Goal: Register for event/course

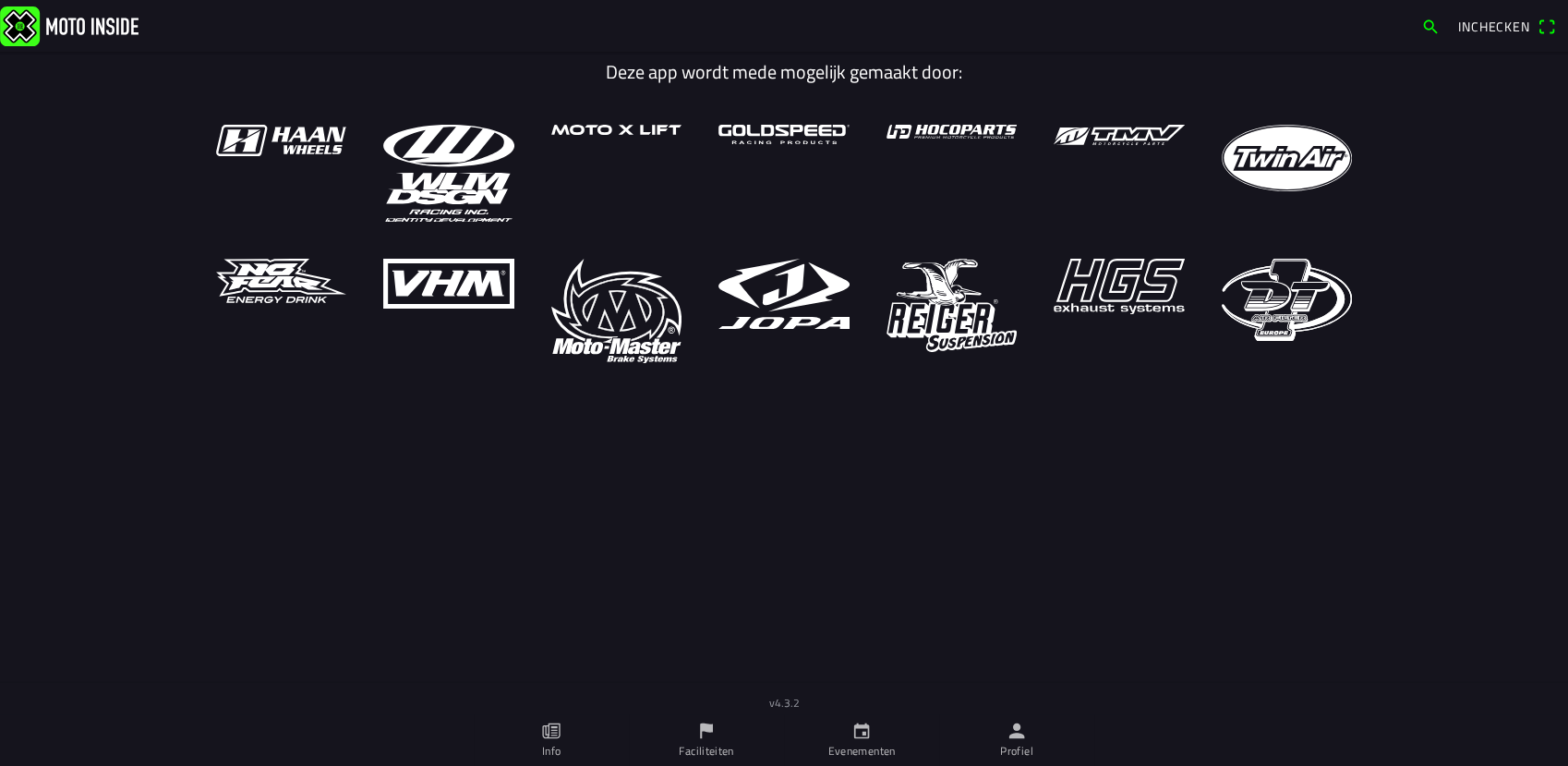
click at [861, 733] on icon "kalender" at bounding box center [861, 729] width 20 height 20
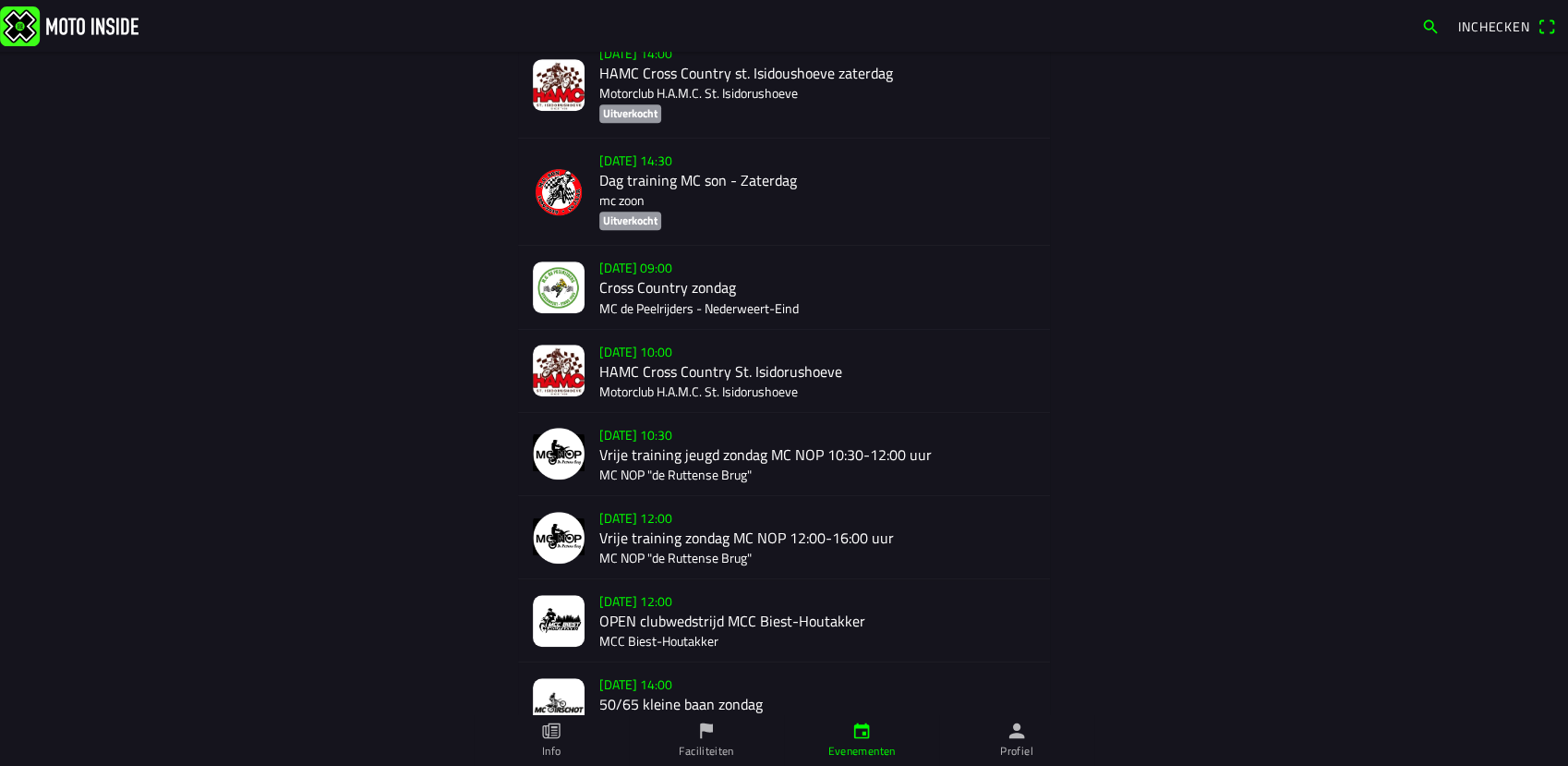
scroll to position [1208, 0]
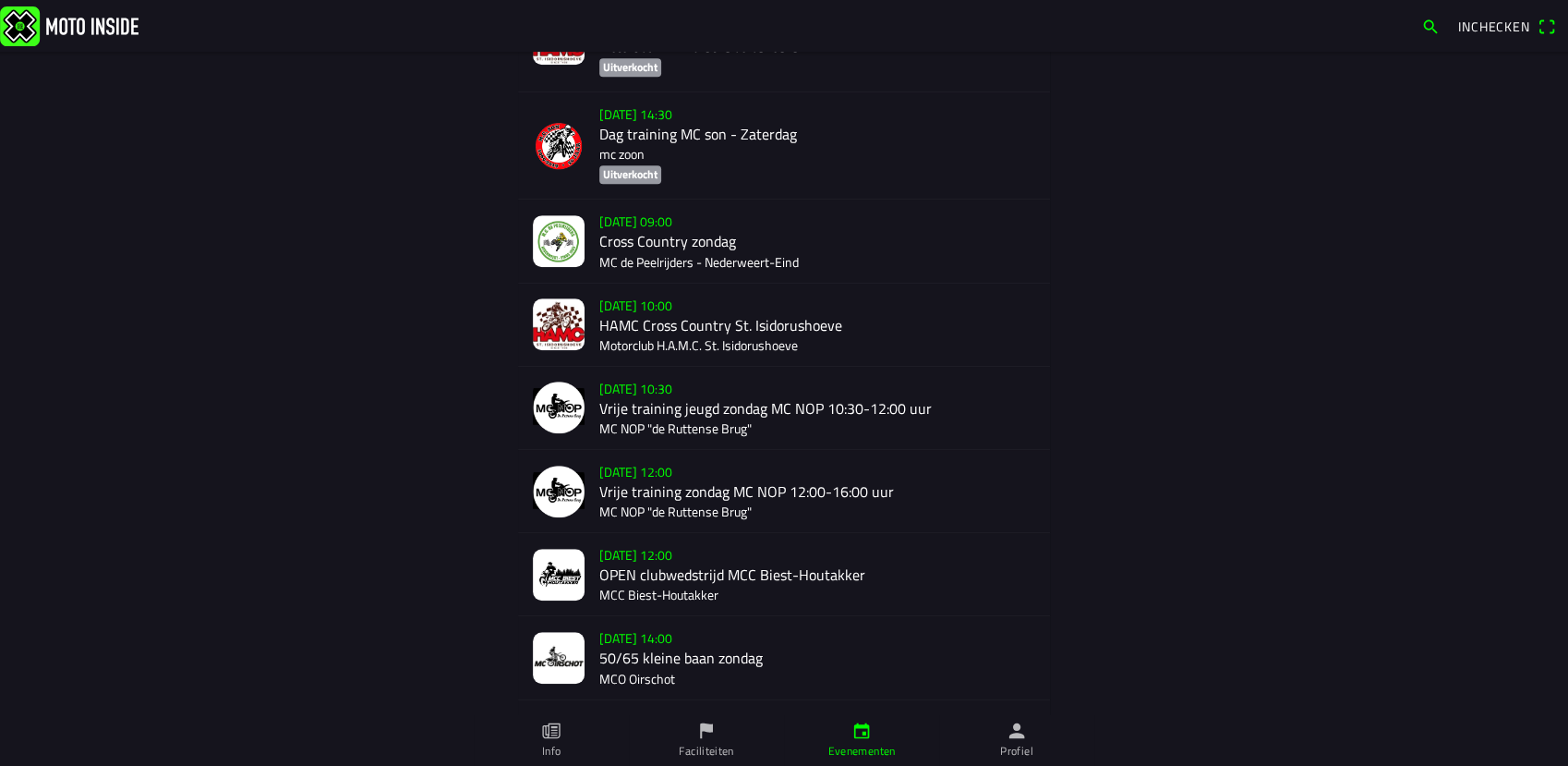
click at [629, 573] on div "zo 28 sep. - 12:00 OPEN clubwedstrijd MCC Biest-Houtakker MCC Biest-Houtakker" at bounding box center [817, 574] width 436 height 82
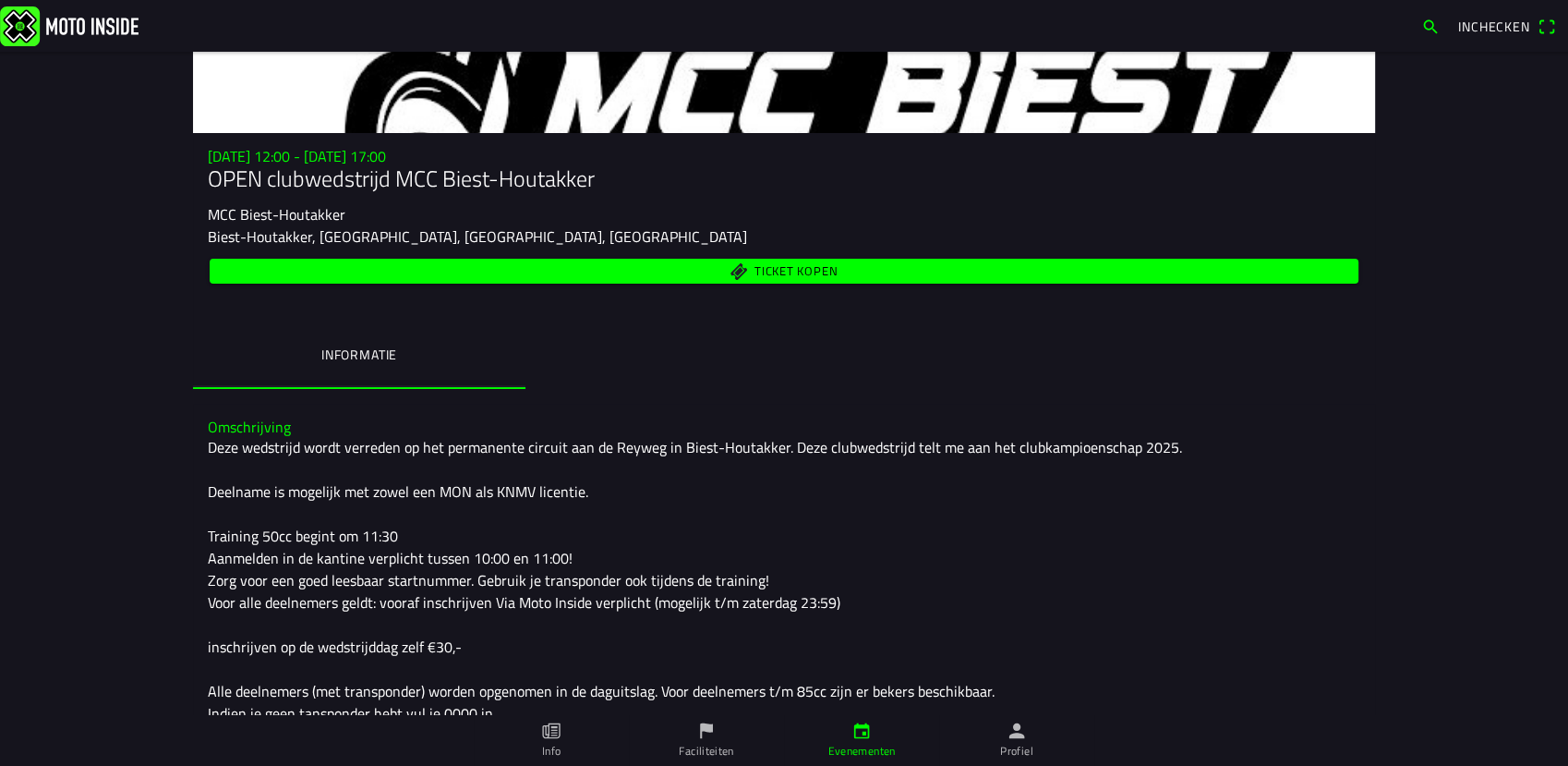
scroll to position [457, 0]
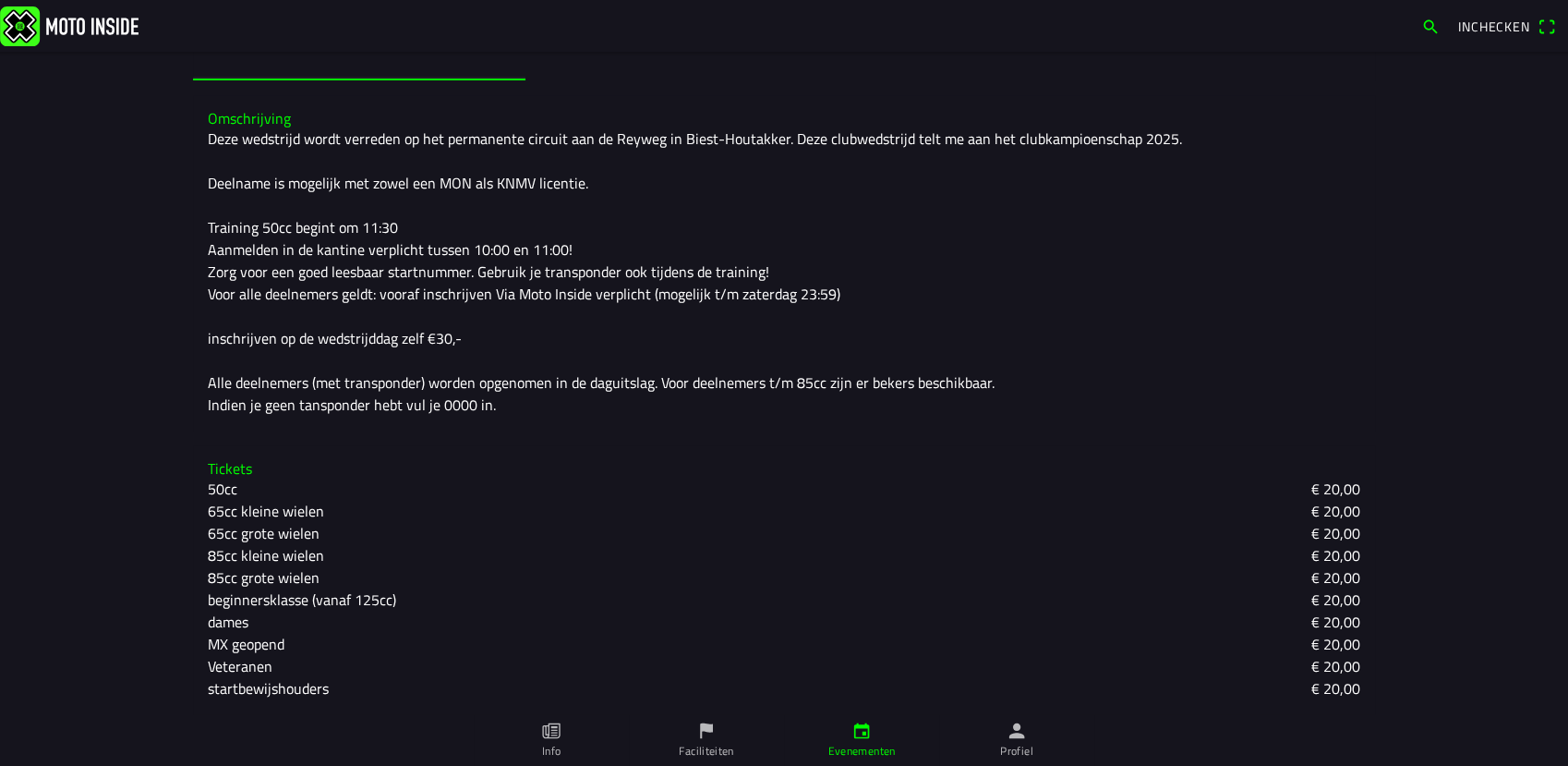
click at [0, 0] on slot "beginnersklasse (vanaf 125cc)" at bounding box center [0, 0] width 0 height 0
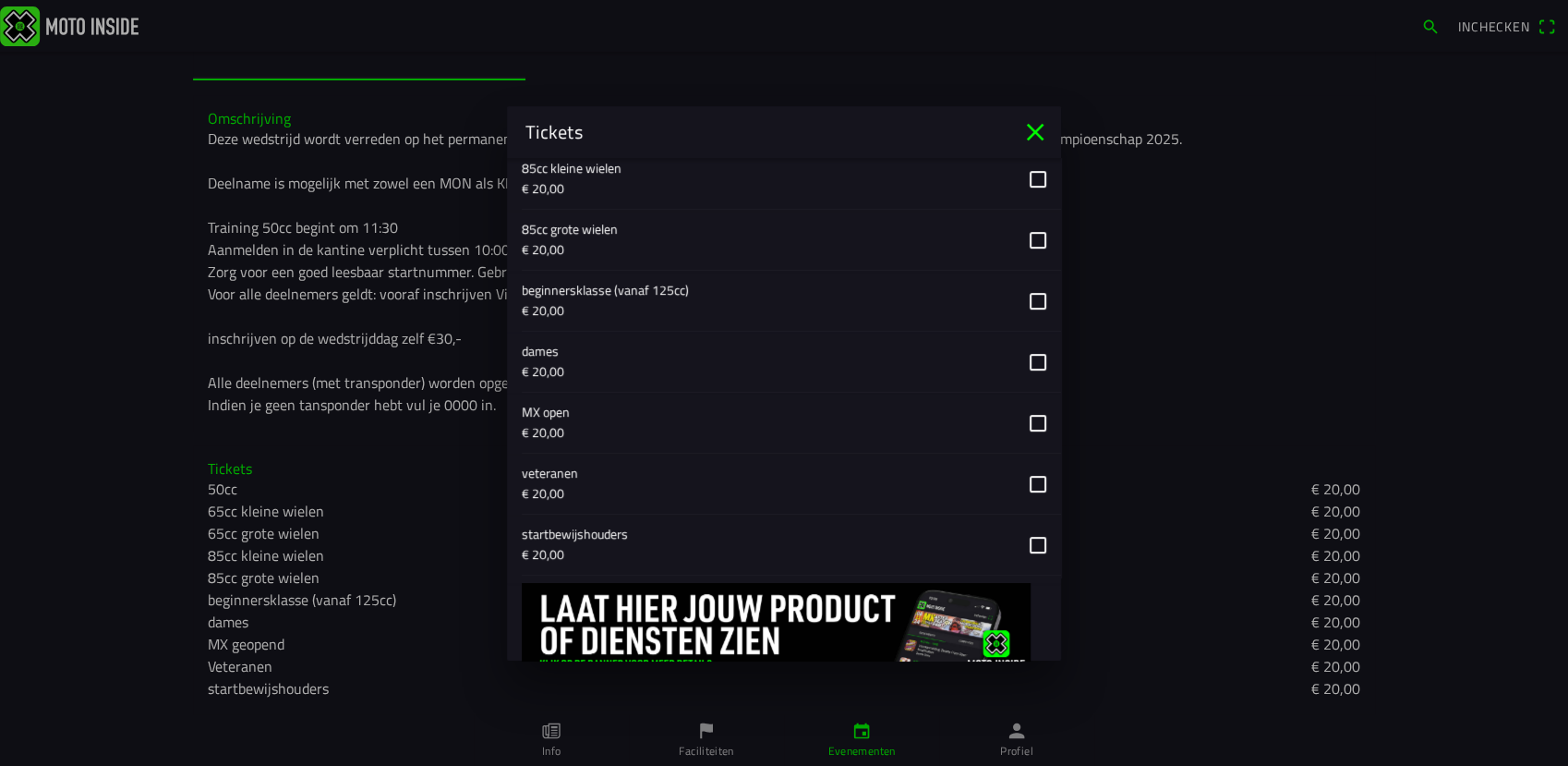
scroll to position [953, 0]
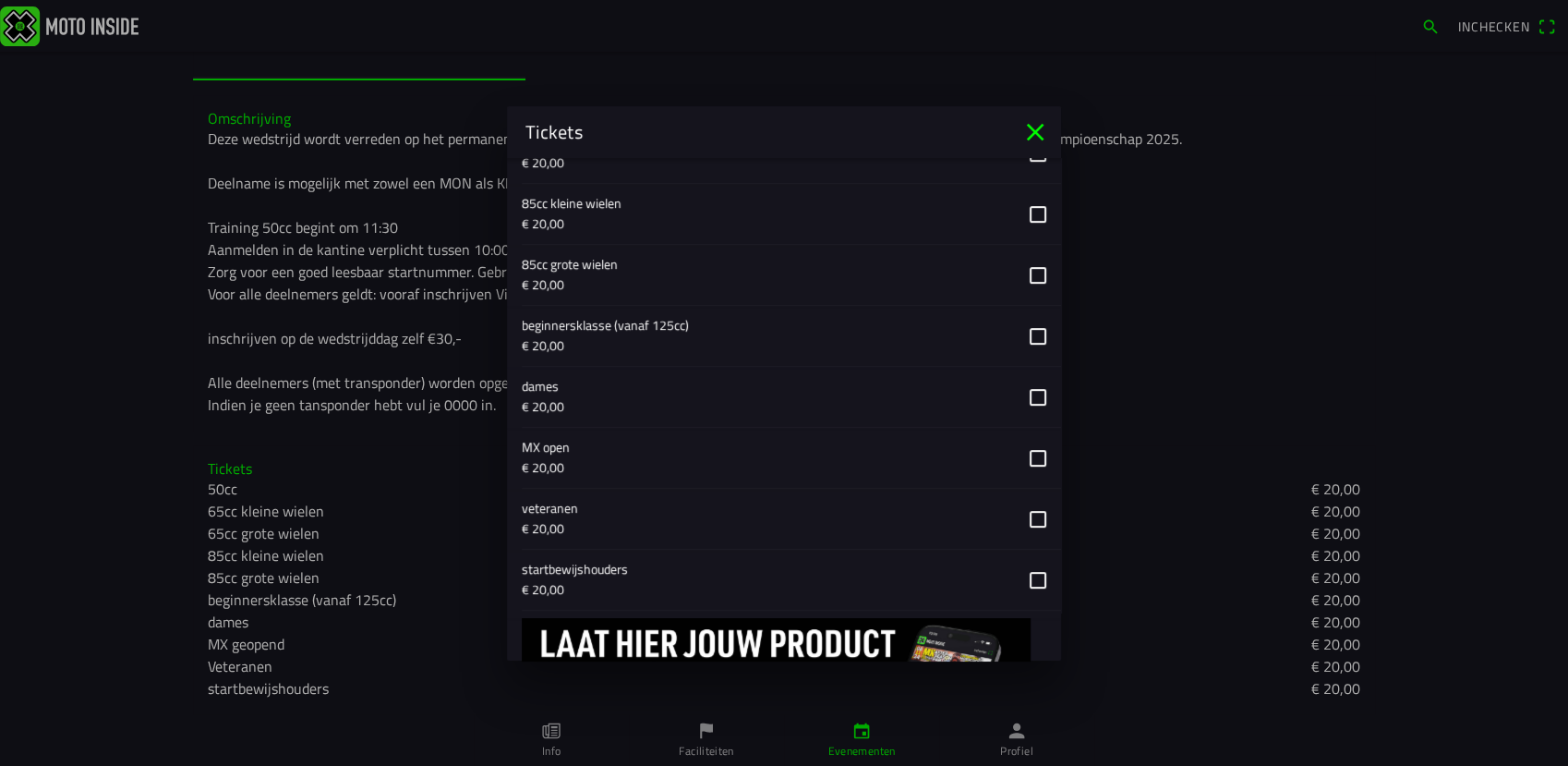
click at [1024, 334] on button "button" at bounding box center [791, 336] width 539 height 60
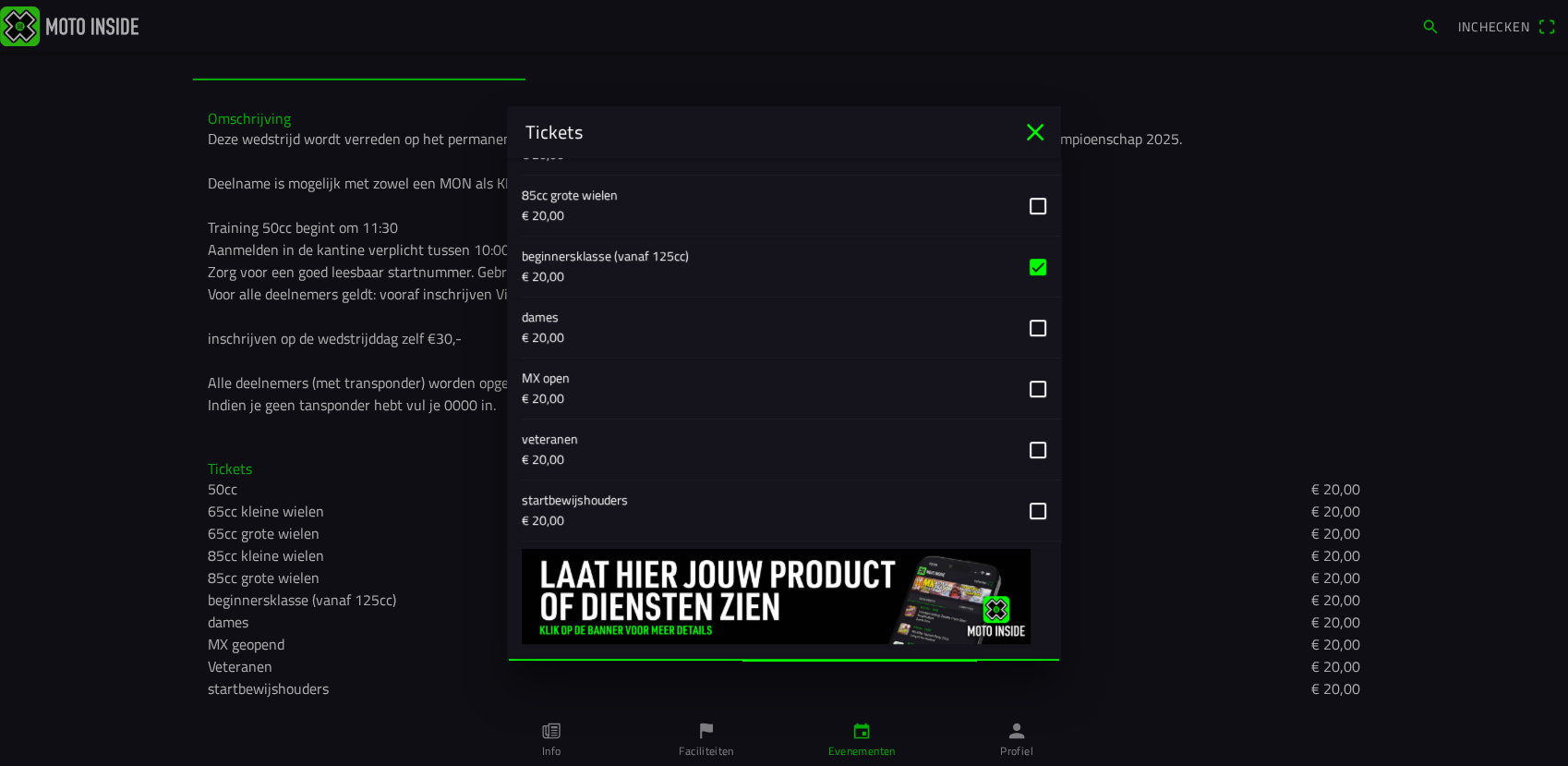
scroll to position [1056, 0]
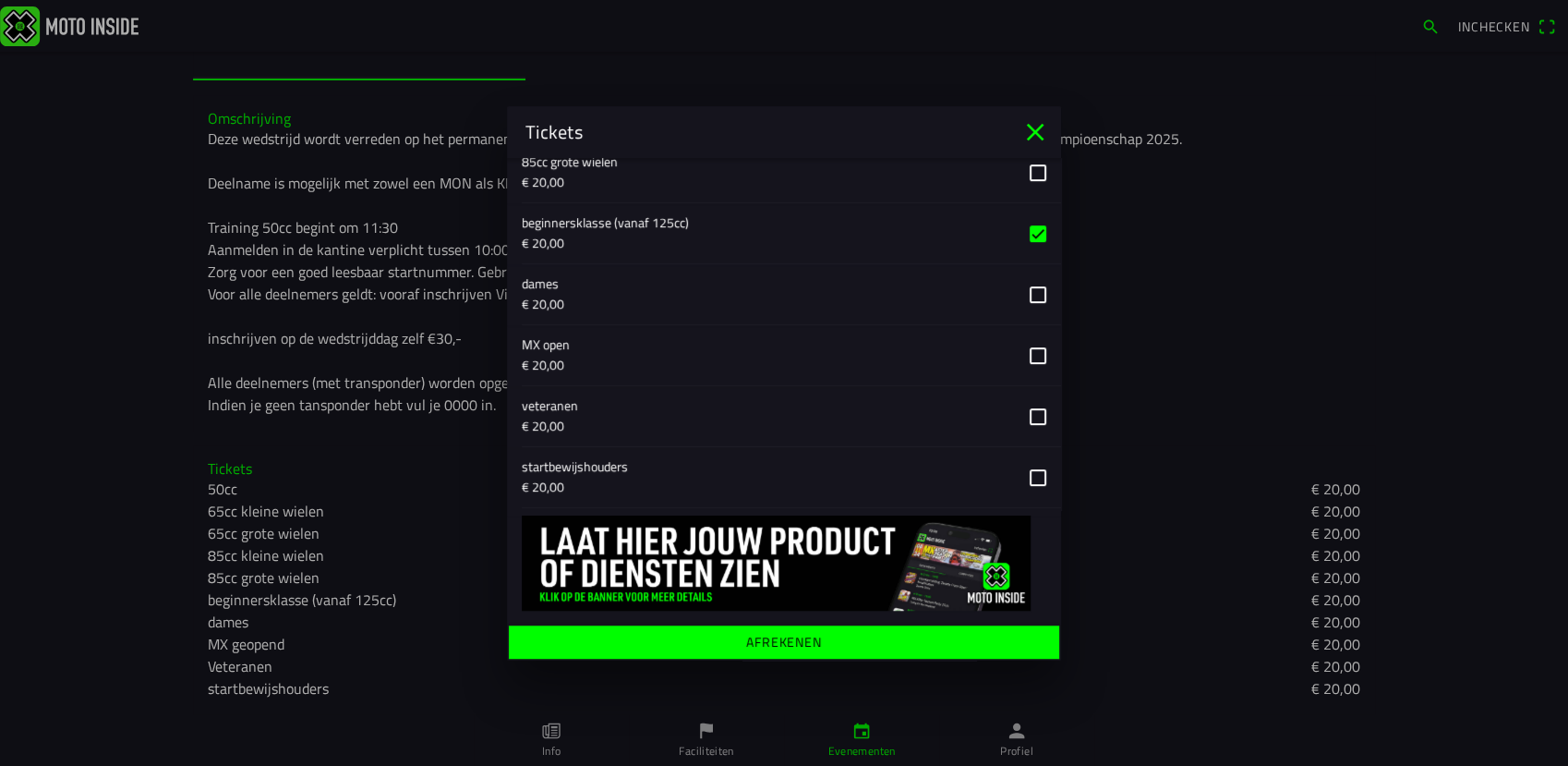
click at [796, 653] on span "Afrekenen" at bounding box center [784, 642] width 522 height 34
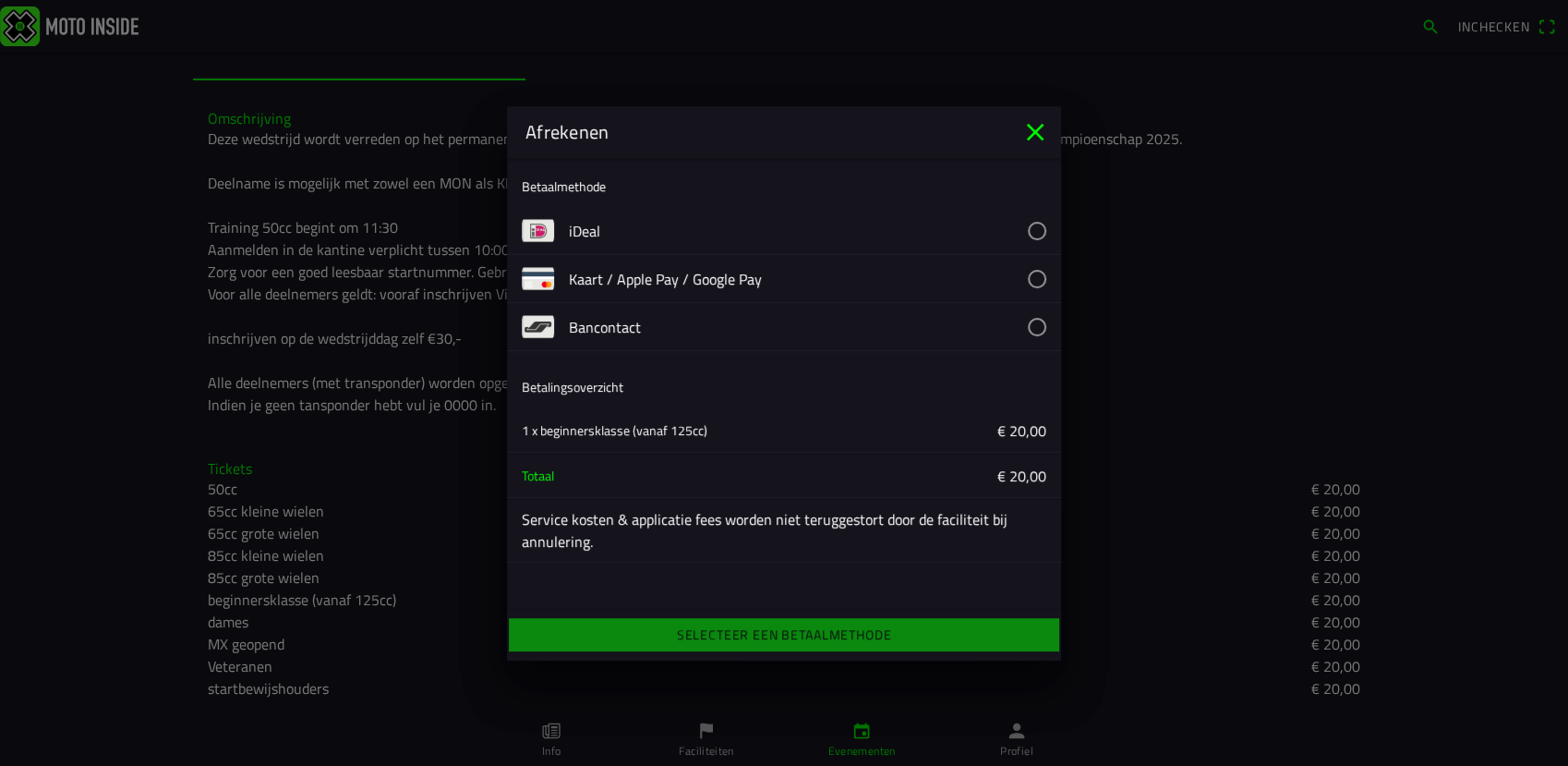
click at [1038, 319] on button "button" at bounding box center [814, 326] width 492 height 47
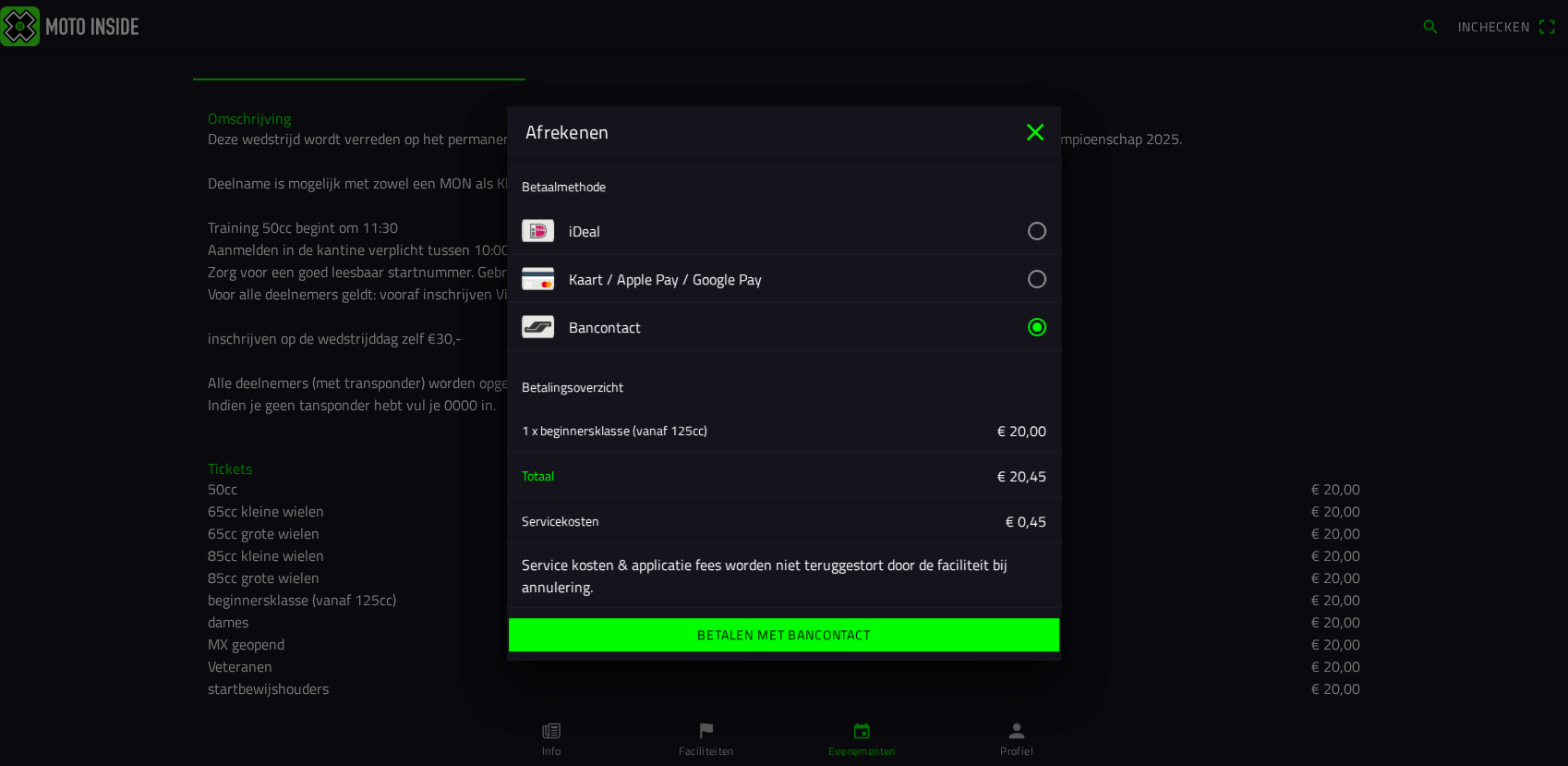
click at [732, 632] on ion-label "Betalen met Bancontact" at bounding box center [784, 634] width 172 height 13
